Goal: Information Seeking & Learning: Learn about a topic

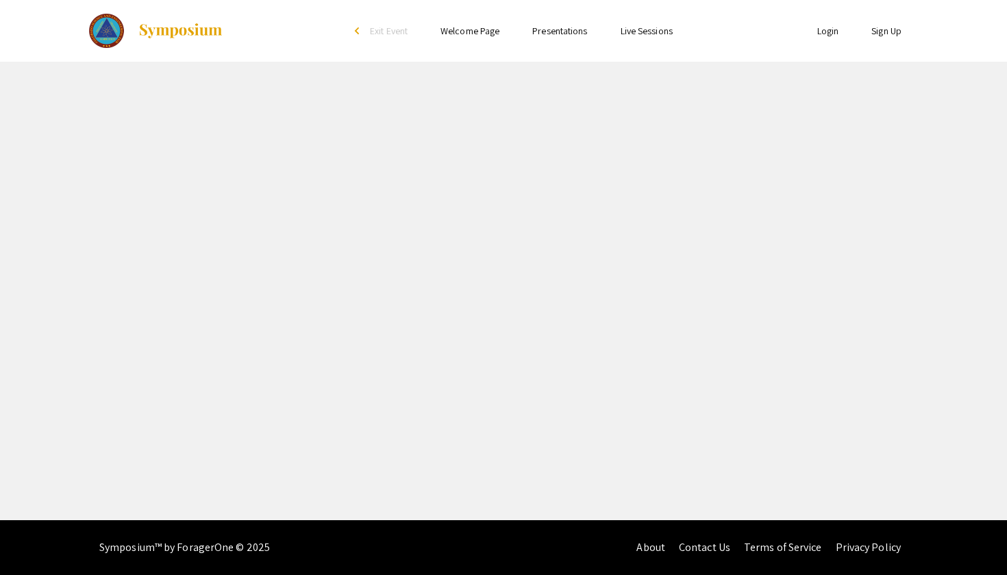
select select "custom"
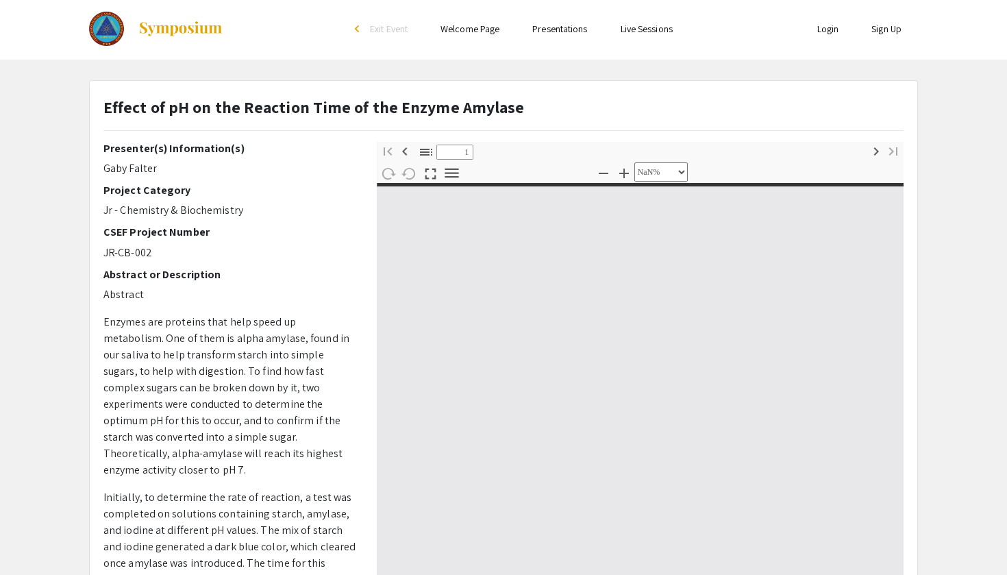
type input "0"
select select "custom"
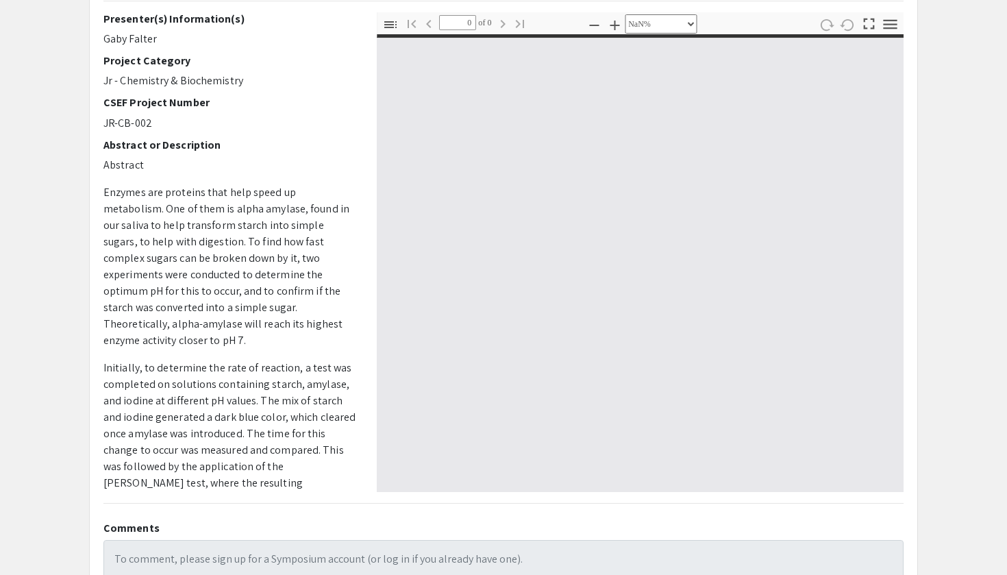
type input "1"
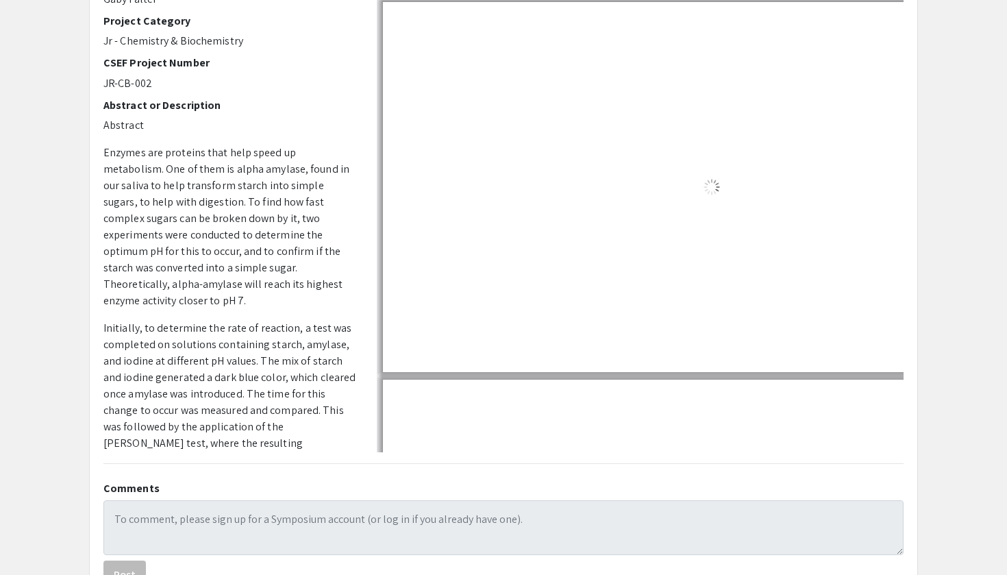
scroll to position [198, 0]
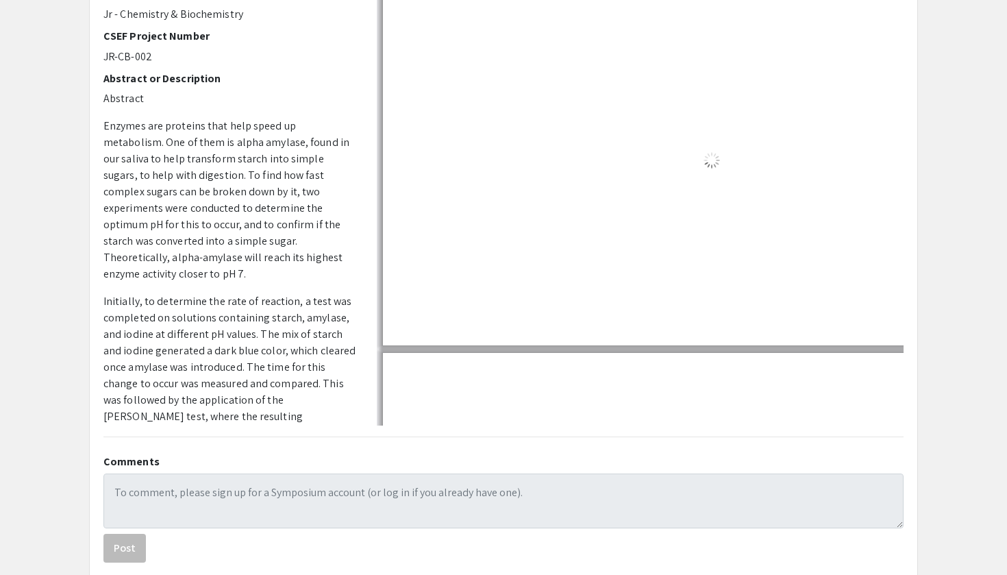
select select "custom"
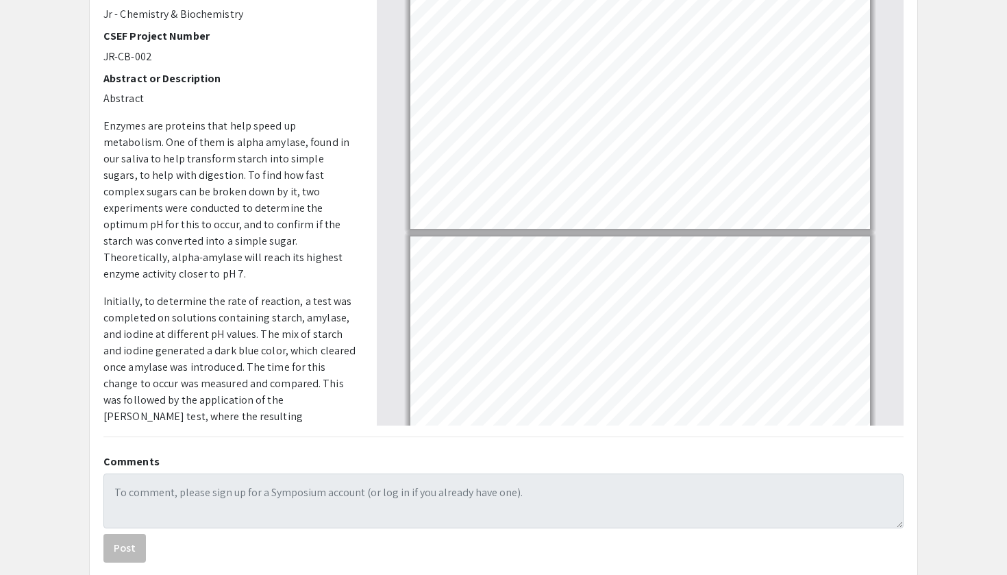
scroll to position [0, 0]
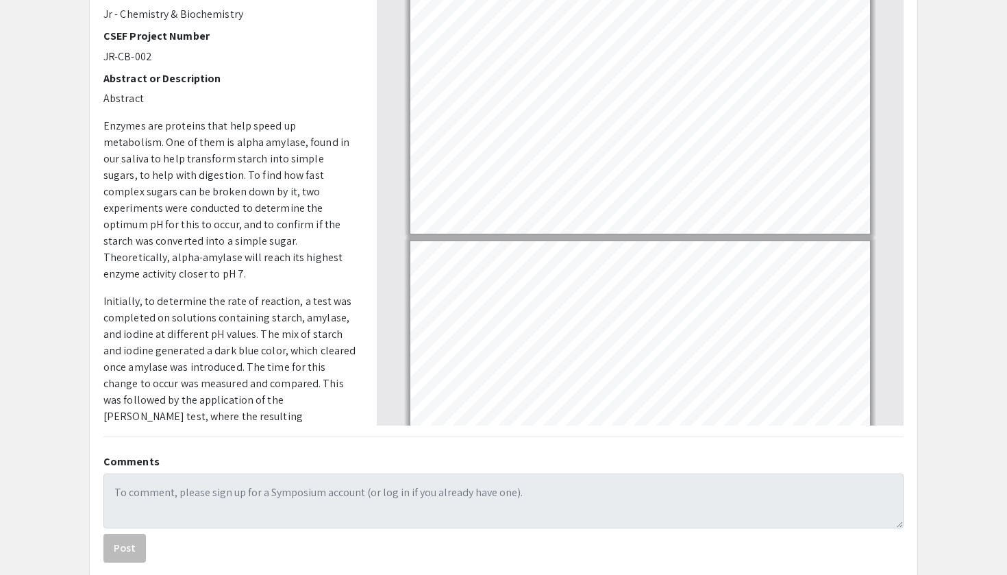
type input "2"
select select "custom"
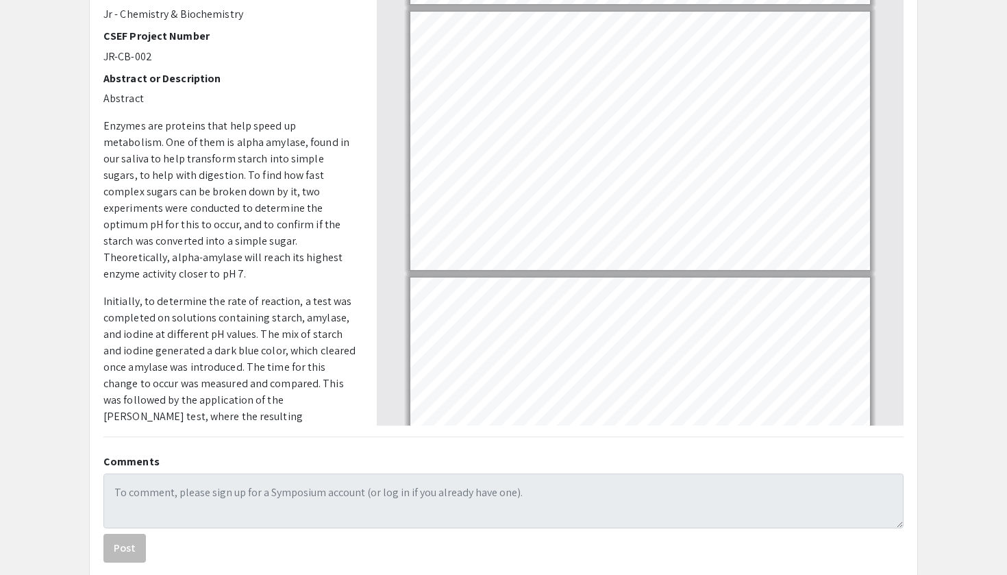
type input "3"
select select "custom"
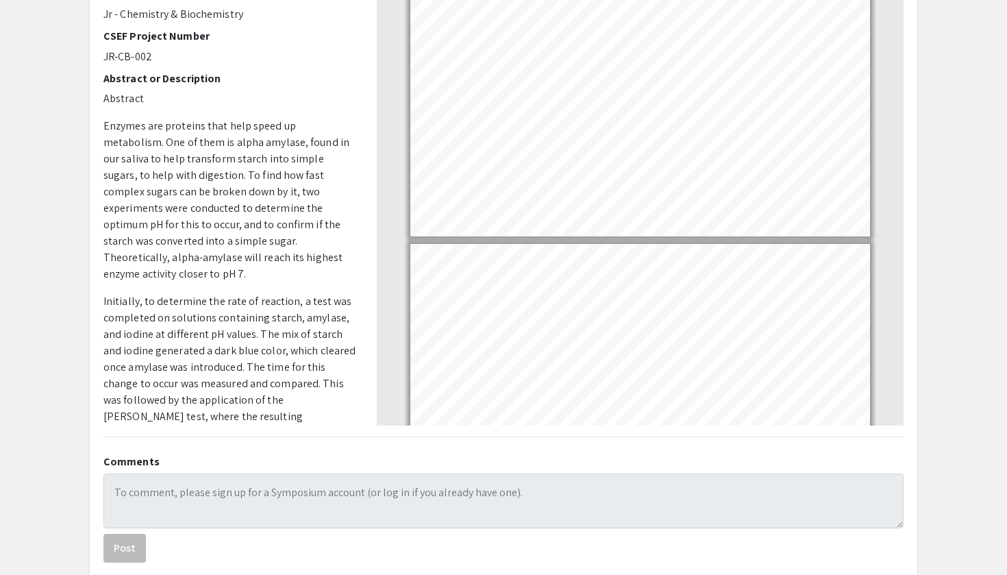
type input "4"
select select "custom"
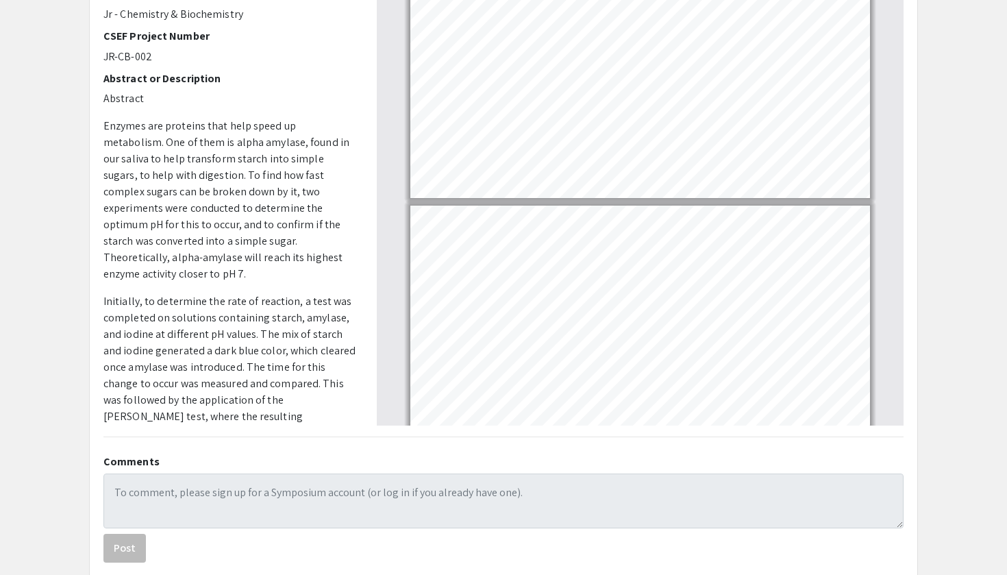
type input "5"
select select "custom"
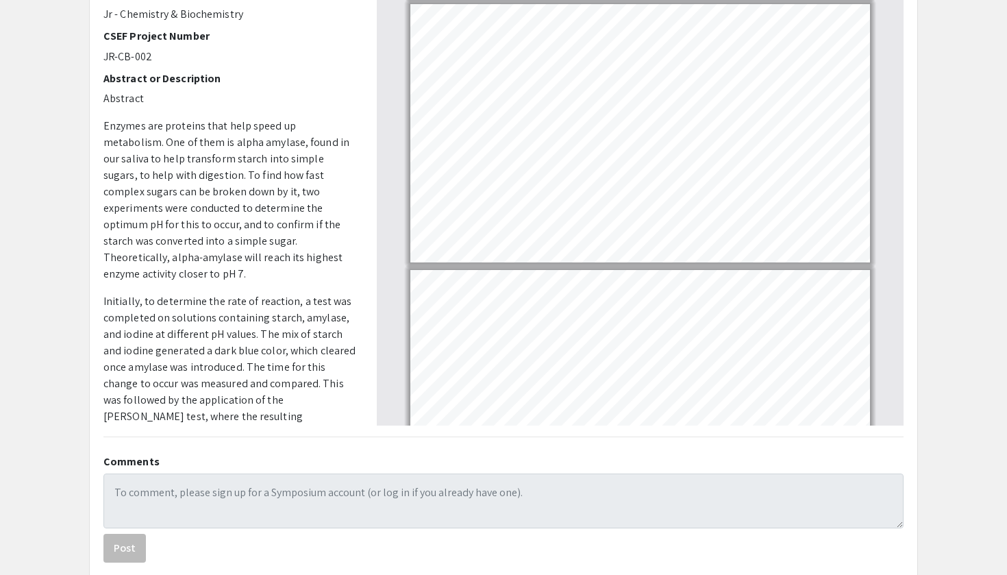
type input "6"
select select "custom"
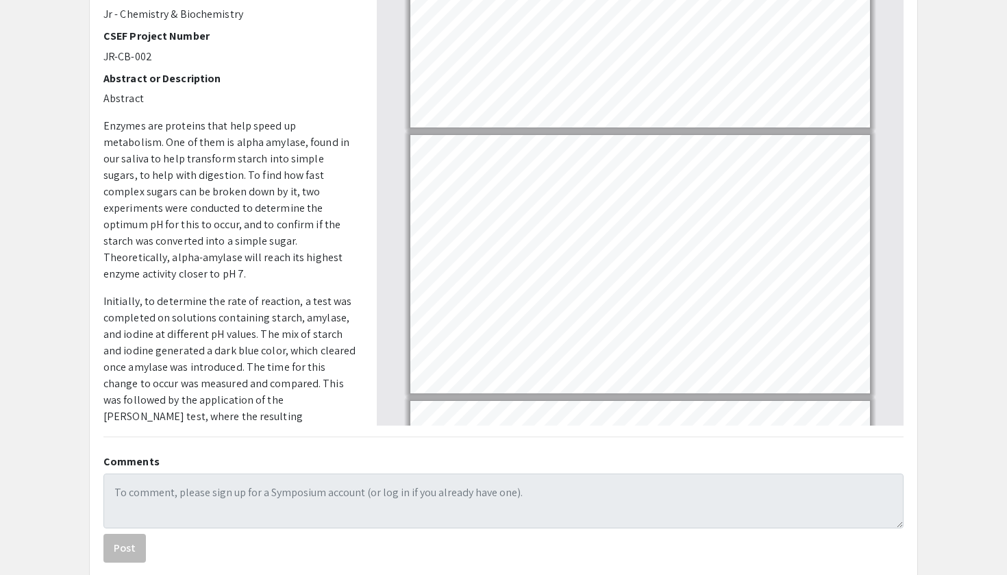
type input "5"
select select "custom"
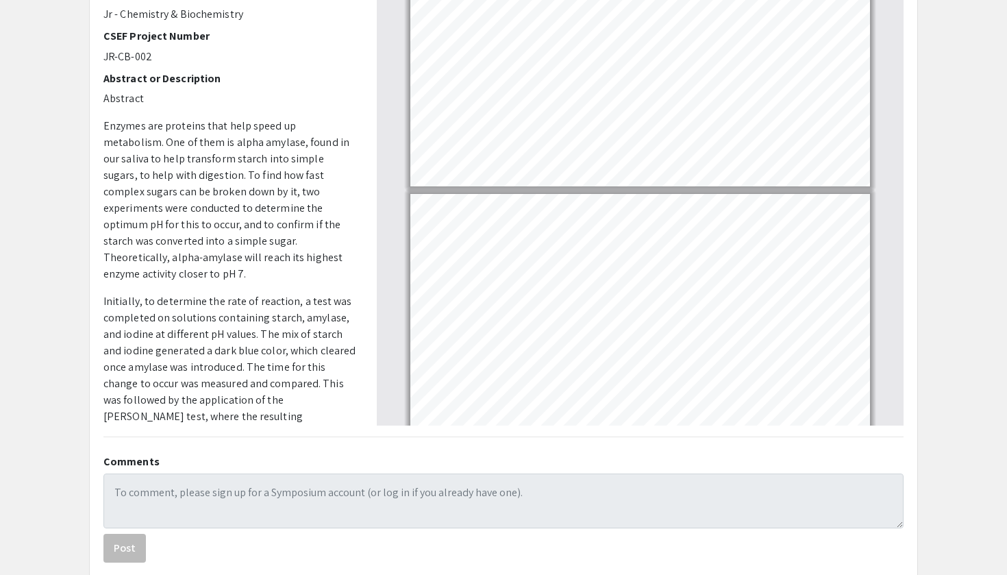
type input "6"
select select "custom"
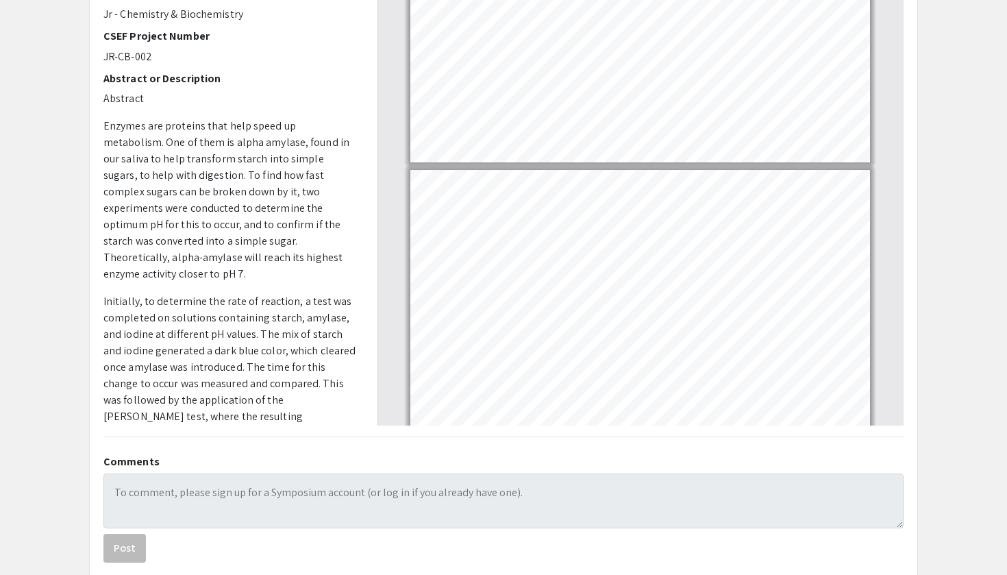
type input "7"
select select "custom"
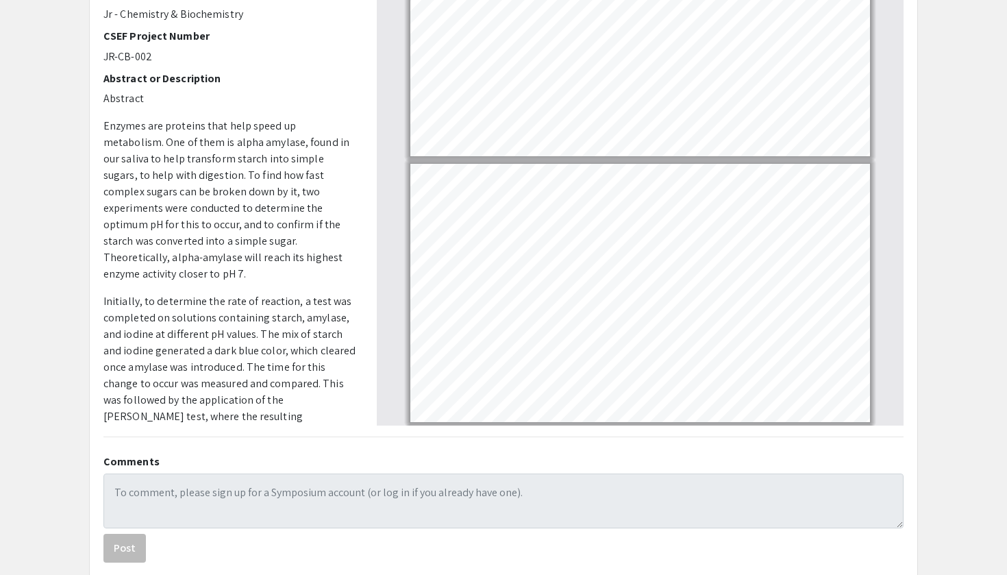
type input "8"
select select "custom"
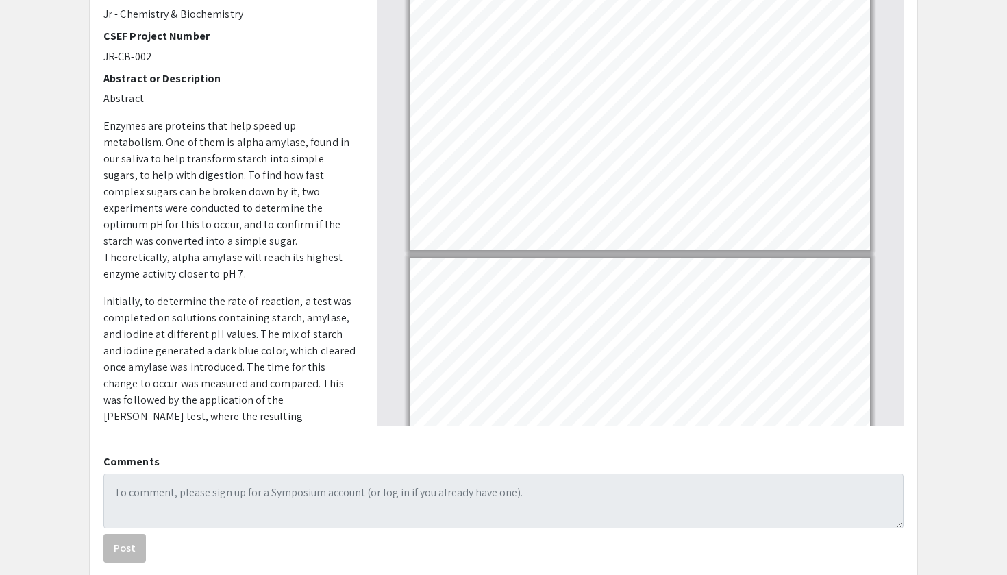
type input "9"
select select "custom"
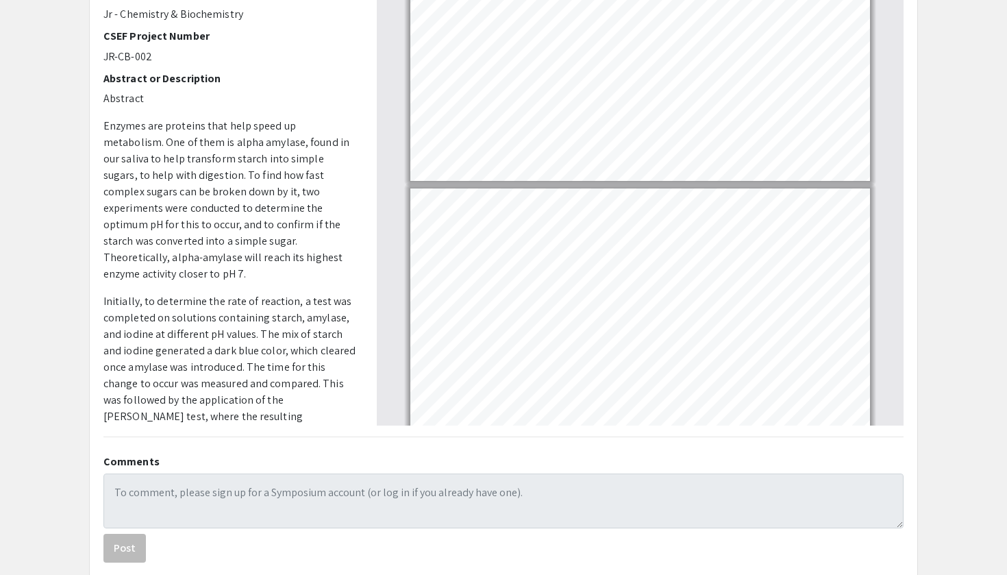
type input "8"
select select "custom"
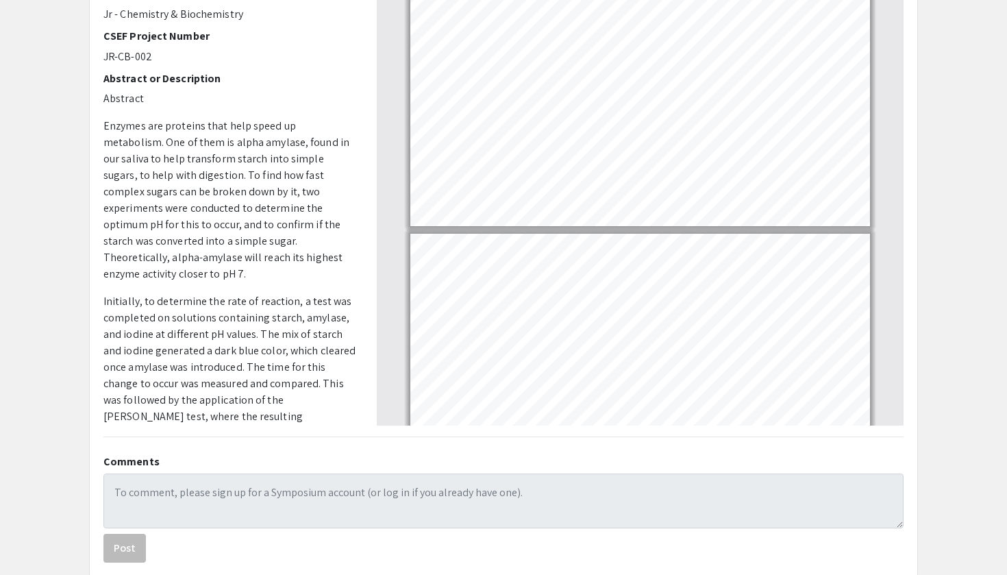
scroll to position [1859, 0]
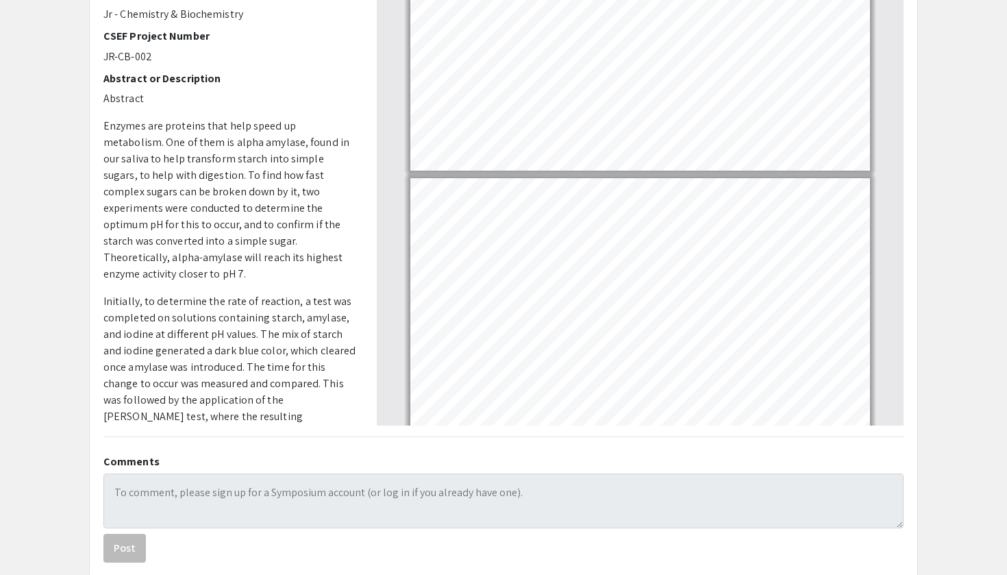
type input "9"
select select "custom"
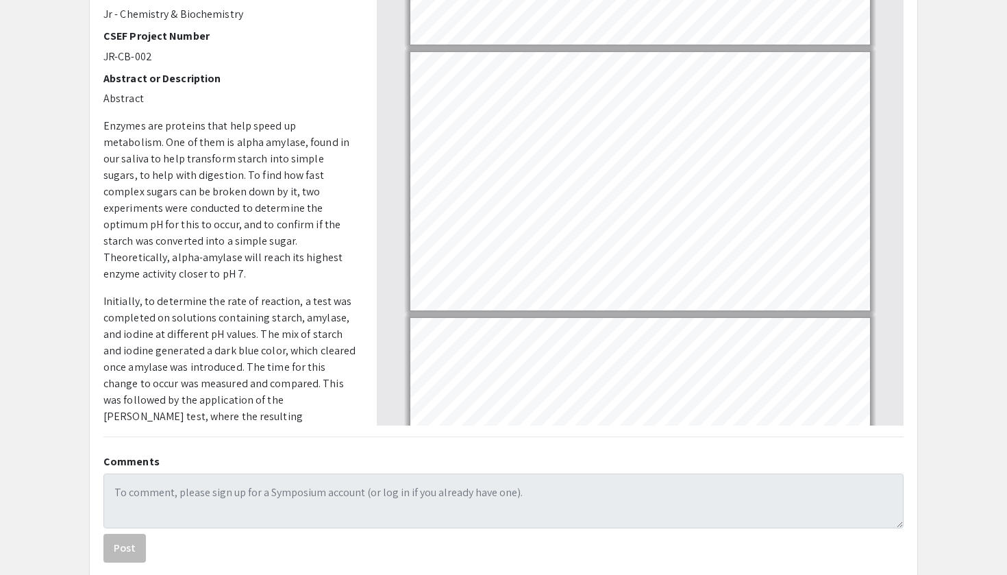
scroll to position [2048, 0]
